Goal: Find specific page/section: Find specific page/section

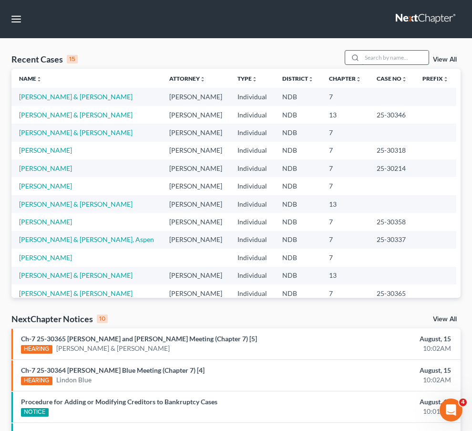
click at [362, 64] on input "search" at bounding box center [395, 58] width 67 height 14
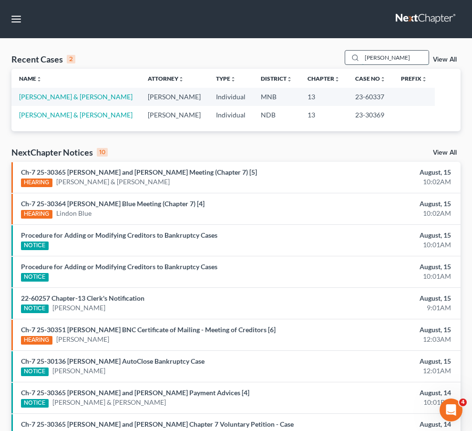
type input "[PERSON_NAME]"
click at [26, 101] on link "[PERSON_NAME] & [PERSON_NAME]" at bounding box center [76, 97] width 114 height 8
select select "4"
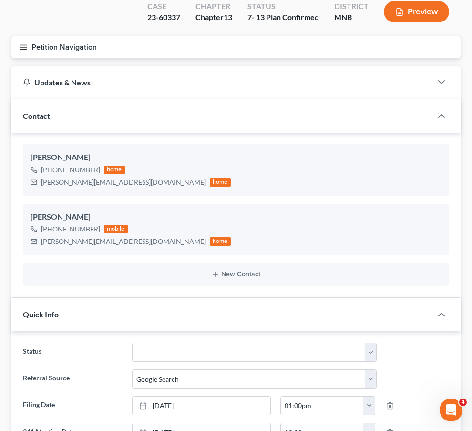
scroll to position [95, 0]
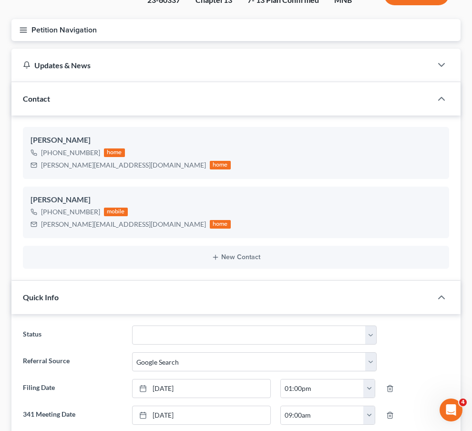
click at [0, 0] on span "Additional Documents" at bounding box center [0, 0] width 0 height 0
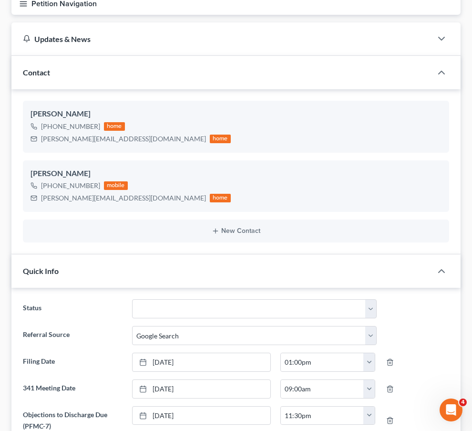
scroll to position [143, 0]
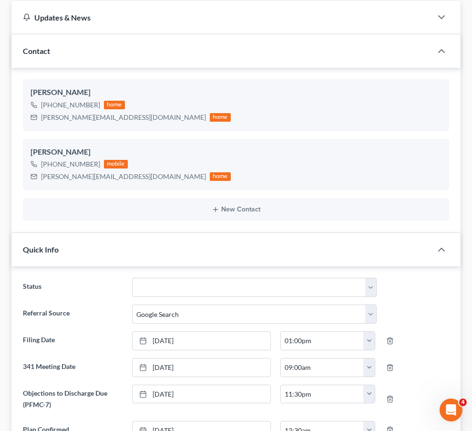
click at [0, 0] on span "PACER Notices" at bounding box center [0, 0] width 0 height 0
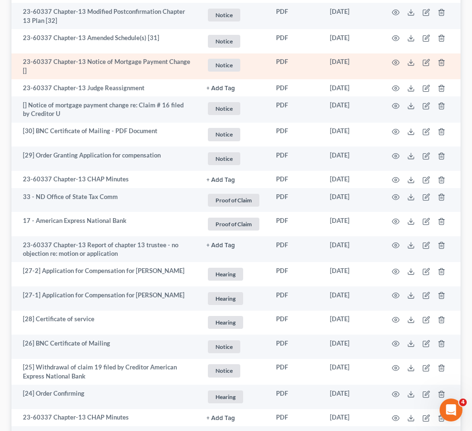
scroll to position [334, 0]
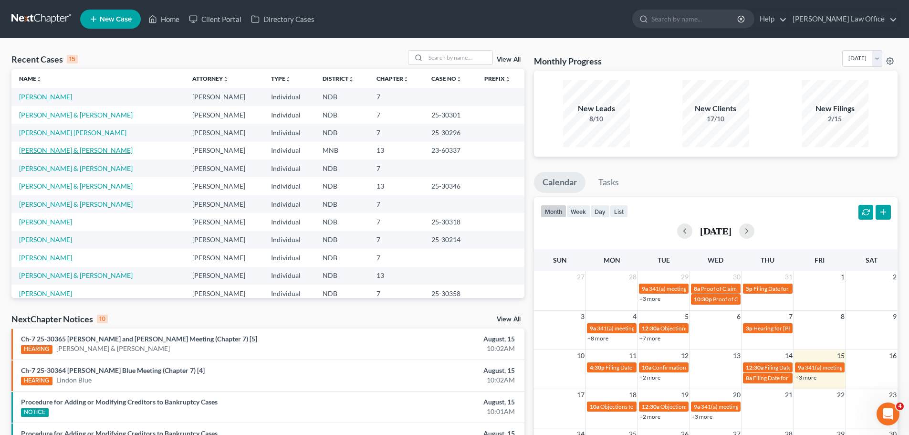
click at [52, 153] on link "[PERSON_NAME] & [PERSON_NAME]" at bounding box center [76, 150] width 114 height 8
select select "4"
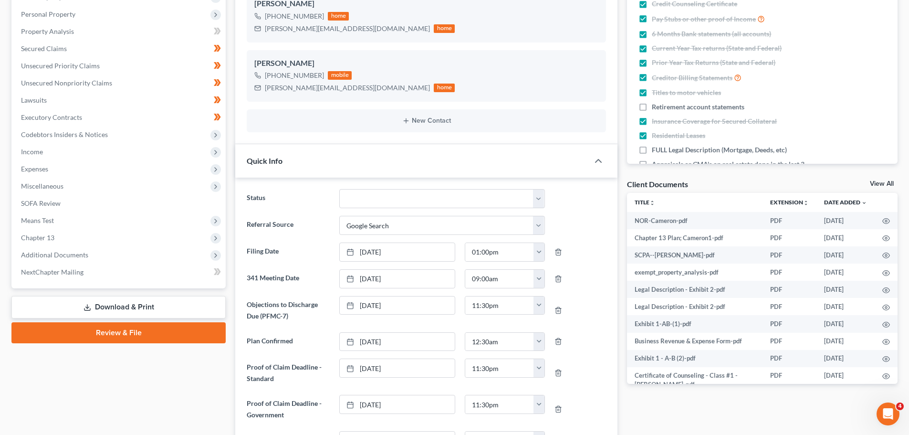
scroll to position [286, 0]
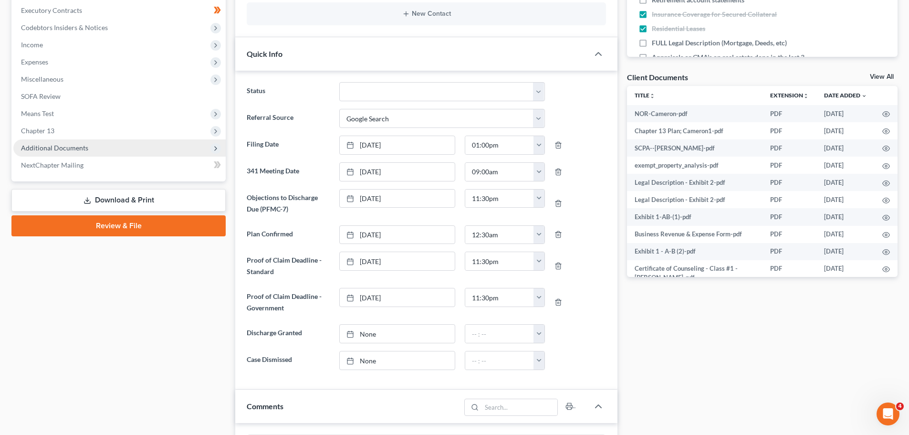
click at [60, 151] on span "Additional Documents" at bounding box center [54, 148] width 67 height 8
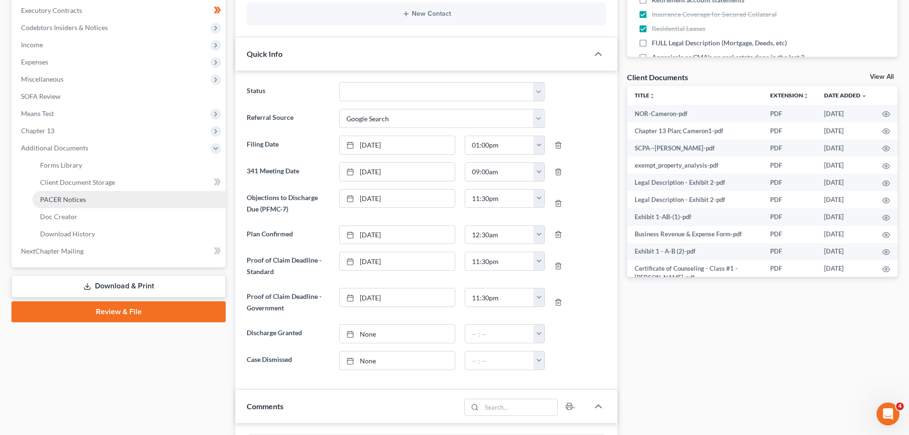
click at [76, 198] on span "PACER Notices" at bounding box center [63, 199] width 46 height 8
